Goal: Check status: Check status

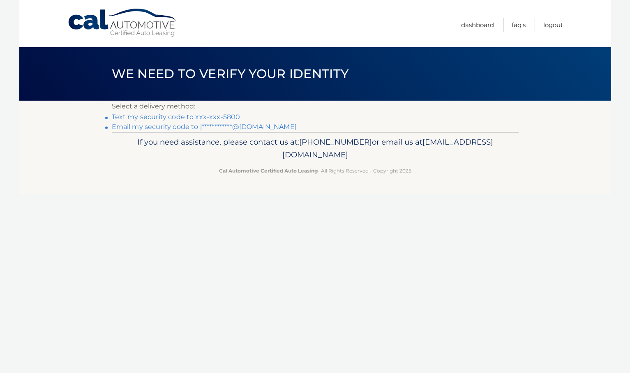
click at [194, 115] on link "Text my security code to xxx-xxx-5800" at bounding box center [176, 117] width 129 height 8
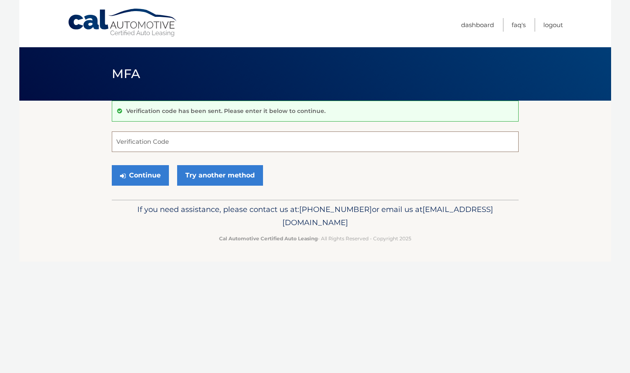
drag, startPoint x: 197, startPoint y: 144, endPoint x: 197, endPoint y: 140, distance: 4.5
click at [197, 143] on input "Verification Code" at bounding box center [315, 141] width 407 height 21
click at [191, 145] on input "Verification Code" at bounding box center [315, 141] width 407 height 21
type input "584975"
click at [146, 173] on button "Continue" at bounding box center [140, 175] width 57 height 21
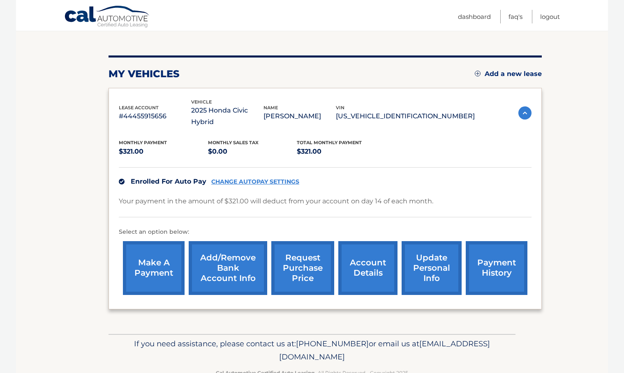
scroll to position [94, 0]
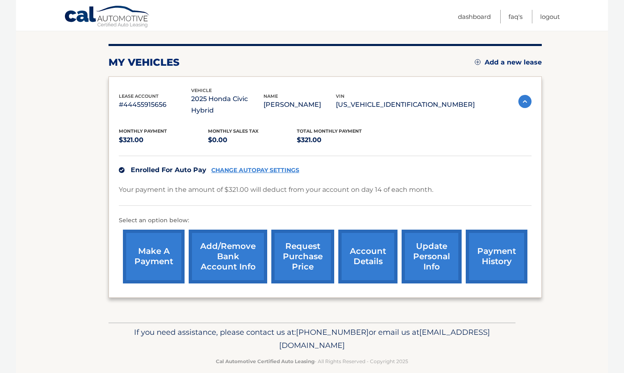
click at [488, 240] on link "payment history" at bounding box center [496, 257] width 62 height 54
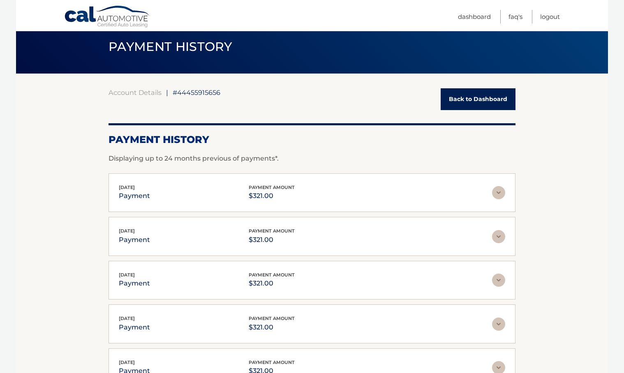
scroll to position [82, 0]
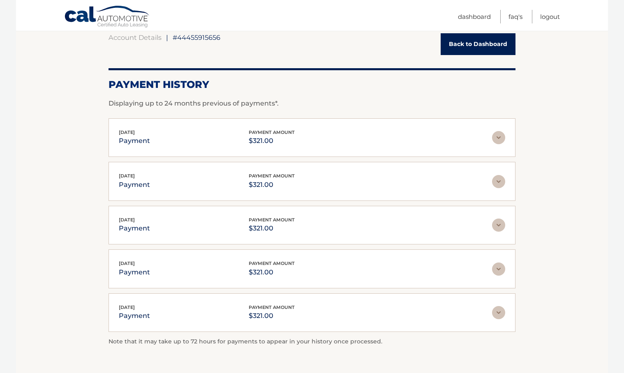
click at [499, 138] on img at bounding box center [498, 137] width 13 height 13
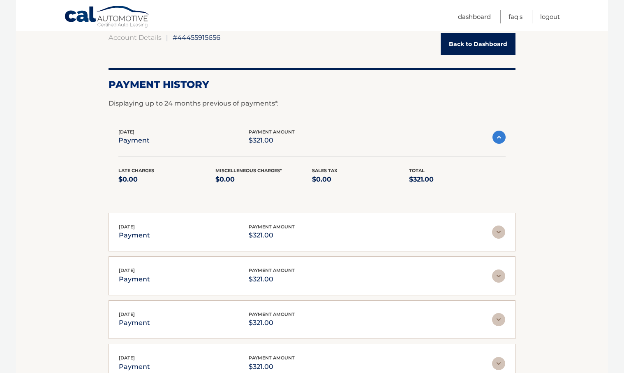
click at [495, 231] on img at bounding box center [498, 232] width 13 height 13
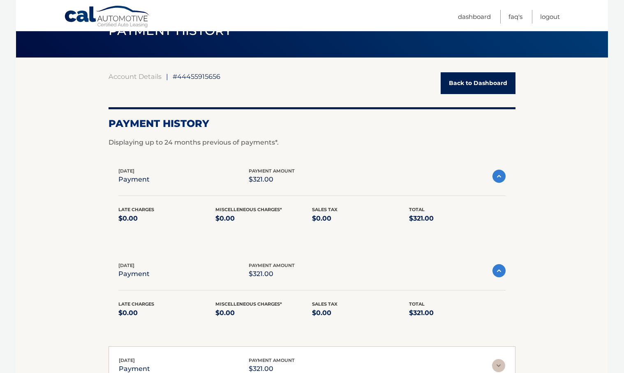
scroll to position [0, 0]
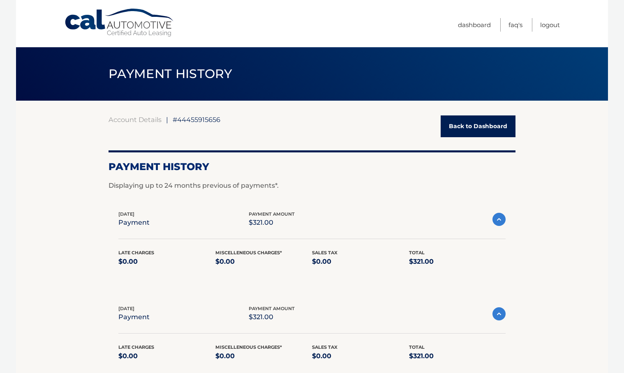
click at [421, 35] on nav "Menu Dashboard FAQ's Logout" at bounding box center [371, 23] width 378 height 47
click at [473, 22] on link "Dashboard" at bounding box center [474, 25] width 33 height 14
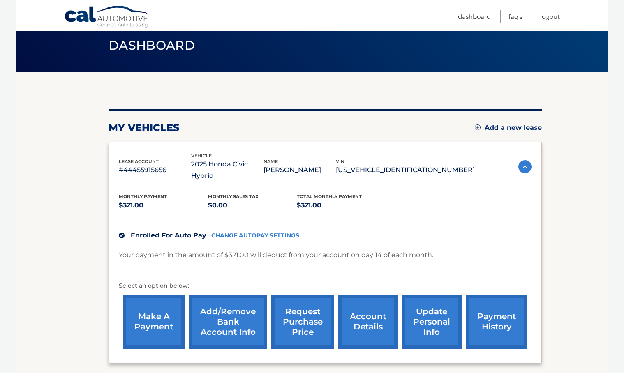
scroll to position [82, 0]
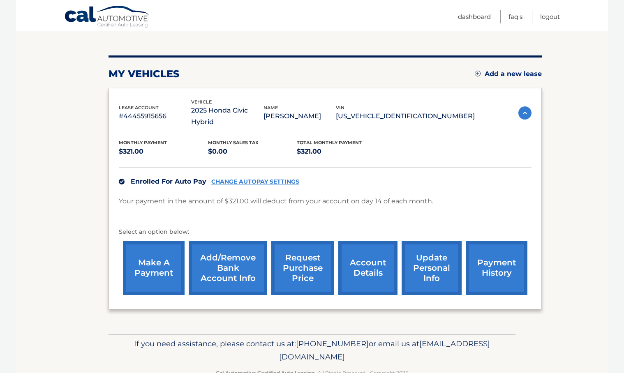
click at [371, 254] on link "account details" at bounding box center [367, 268] width 59 height 54
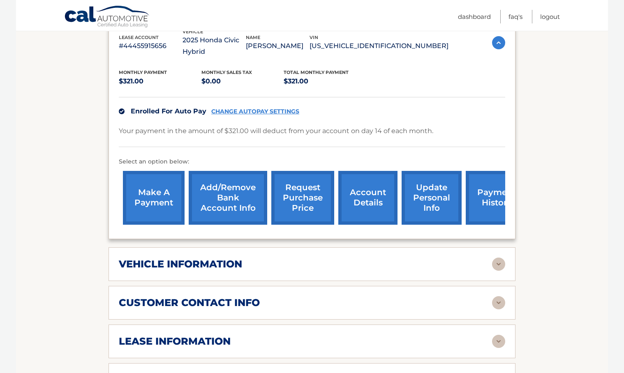
scroll to position [164, 0]
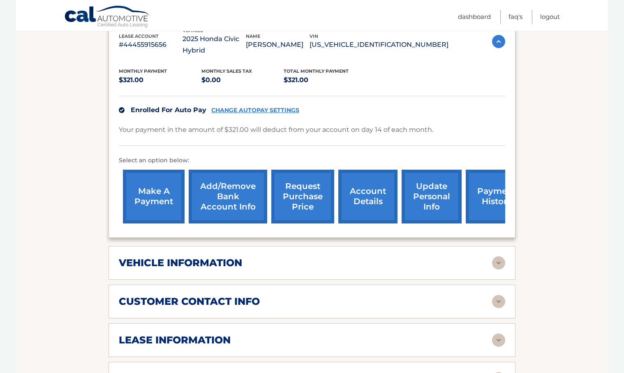
click at [503, 372] on img at bounding box center [498, 378] width 13 height 13
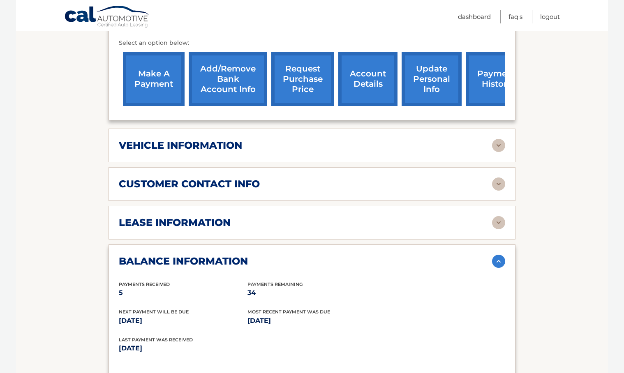
scroll to position [411, 0]
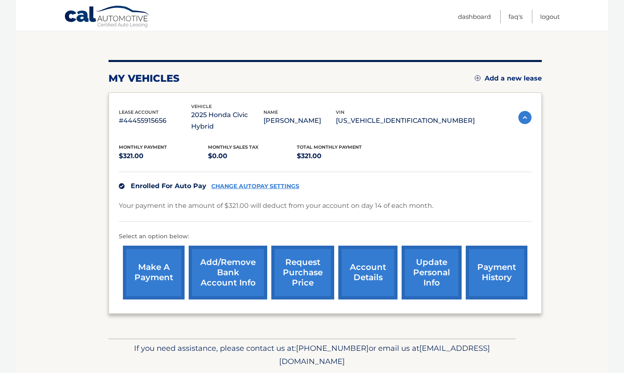
scroll to position [94, 0]
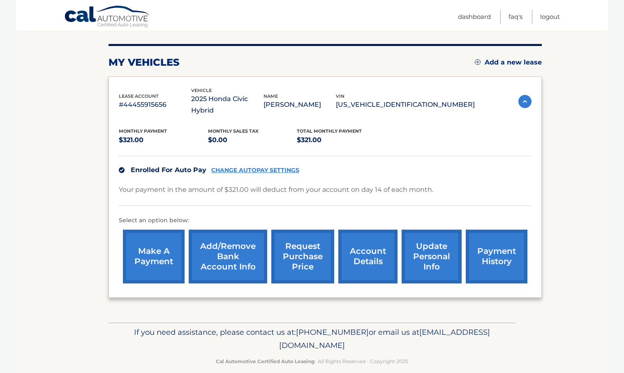
click at [489, 244] on link "payment history" at bounding box center [496, 257] width 62 height 54
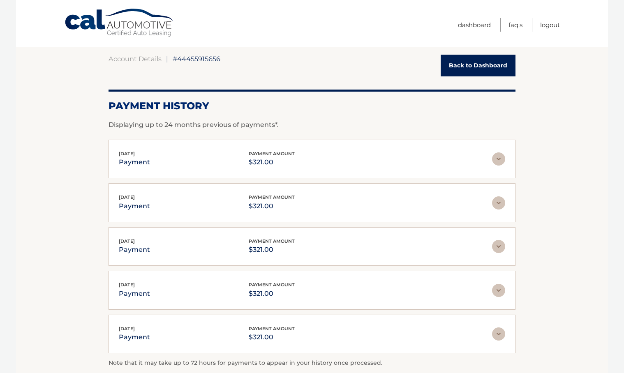
scroll to position [145, 0]
